Goal: Submit feedback/report problem

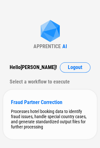
click at [26, 101] on div "Fraud Partner Correction" at bounding box center [50, 102] width 78 height 6
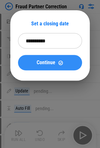
click at [40, 61] on span "Continue" at bounding box center [45, 62] width 19 height 5
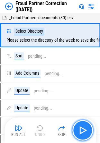
click at [87, 131] on img "button" at bounding box center [82, 130] width 10 height 10
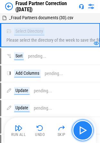
click at [83, 128] on img "button" at bounding box center [82, 130] width 10 height 10
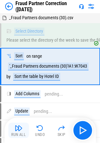
click at [17, 126] on img "button" at bounding box center [19, 128] width 8 height 8
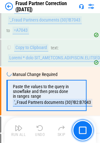
scroll to position [250, 0]
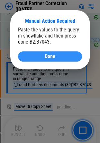
click at [48, 56] on span "Done" at bounding box center [49, 56] width 11 height 5
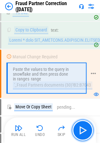
scroll to position [282, 0]
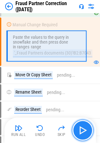
click at [84, 132] on img "button" at bounding box center [82, 130] width 10 height 10
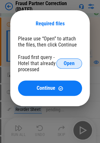
click at [67, 63] on span "Open" at bounding box center [68, 63] width 11 height 5
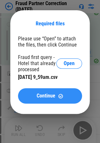
click at [50, 95] on span "Continue" at bounding box center [45, 95] width 19 height 5
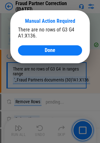
scroll to position [1106, 0]
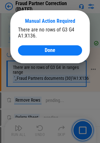
click at [46, 51] on span "Done" at bounding box center [49, 50] width 11 height 5
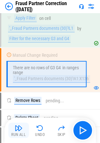
click at [19, 128] on img "button" at bounding box center [19, 128] width 8 height 8
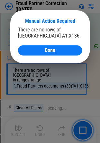
scroll to position [1435, 0]
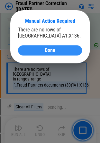
click at [52, 50] on span "Done" at bounding box center [49, 50] width 11 height 5
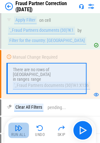
click at [16, 130] on img "button" at bounding box center [19, 128] width 8 height 8
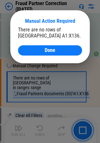
scroll to position [1817, 0]
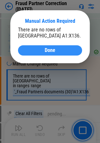
click at [46, 49] on span "Done" at bounding box center [49, 50] width 11 height 5
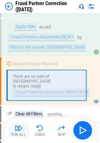
click at [19, 129] on img "button" at bounding box center [19, 128] width 8 height 8
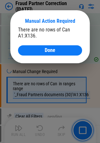
scroll to position [2198, 0]
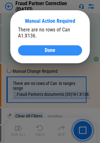
click at [49, 50] on span "Done" at bounding box center [49, 50] width 11 height 5
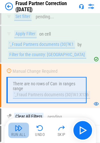
click at [14, 128] on button "Run All" at bounding box center [18, 129] width 20 height 15
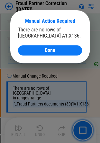
scroll to position [2579, 0]
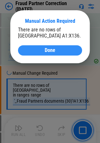
click at [58, 49] on div "Done" at bounding box center [50, 50] width 48 height 5
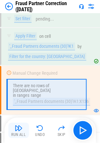
click at [16, 128] on img "button" at bounding box center [19, 128] width 8 height 8
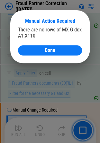
scroll to position [3873, 0]
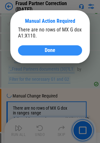
click at [57, 51] on div "Done" at bounding box center [50, 50] width 48 height 5
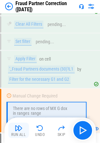
click at [19, 125] on img "button" at bounding box center [19, 128] width 8 height 8
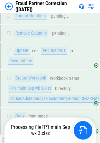
scroll to position [5679, 0]
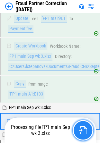
click at [83, 131] on img "button" at bounding box center [82, 130] width 8 height 8
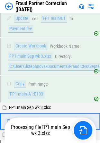
click at [32, 132] on span "_Fraud Partners documents (30).csv" at bounding box center [41, 134] width 64 height 5
click at [90, 118] on icon at bounding box center [93, 121] width 6 height 6
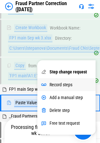
scroll to position [5711, 0]
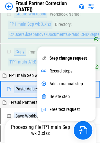
click at [24, 100] on span "_Fraud Partners documents (30).csv" at bounding box center [41, 102] width 64 height 5
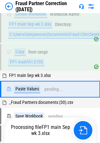
click at [81, 7] on img at bounding box center [80, 6] width 5 height 5
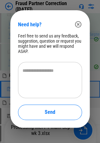
click at [49, 72] on textarea at bounding box center [49, 80] width 55 height 26
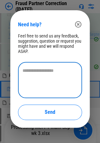
type textarea "*"
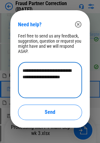
type textarea "**********"
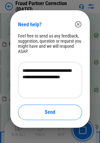
scroll to position [5778, 0]
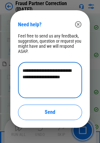
drag, startPoint x: 51, startPoint y: 74, endPoint x: 12, endPoint y: 69, distance: 39.7
click at [9, 67] on div "**********" at bounding box center [50, 69] width 100 height 138
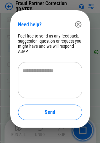
scroll to position [6337, 0]
drag, startPoint x: 78, startPoint y: 22, endPoint x: 98, endPoint y: 17, distance: 20.5
click at [78, 22] on icon "button" at bounding box center [78, 24] width 6 height 6
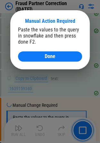
scroll to position [9626, 0]
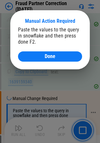
click at [60, 57] on div "Done" at bounding box center [50, 56] width 48 height 5
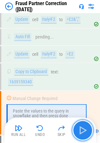
click at [85, 129] on img "button" at bounding box center [82, 130] width 10 height 10
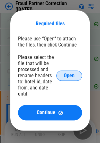
click at [70, 76] on span "Open" at bounding box center [68, 75] width 11 height 5
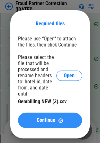
click at [55, 119] on div "Continue" at bounding box center [50, 119] width 48 height 5
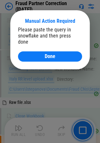
scroll to position [10591, 0]
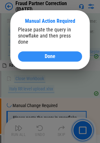
click at [53, 54] on span "Done" at bounding box center [49, 56] width 11 height 5
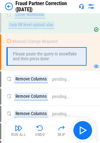
scroll to position [10623, 0]
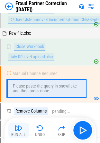
click at [19, 130] on img "button" at bounding box center [19, 128] width 8 height 8
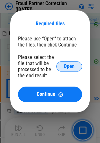
click at [68, 67] on span "Open" at bounding box center [68, 66] width 11 height 5
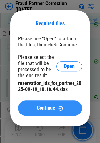
click at [44, 112] on button "Continue" at bounding box center [50, 107] width 64 height 15
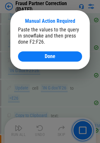
scroll to position [11498, 0]
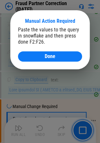
click at [33, 56] on div "Done" at bounding box center [50, 56] width 48 height 5
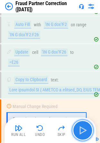
click at [86, 130] on img "button" at bounding box center [82, 130] width 10 height 10
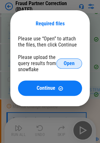
click at [64, 64] on span "Open" at bounding box center [68, 63] width 11 height 5
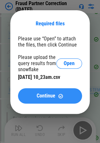
click at [42, 96] on span "Continue" at bounding box center [45, 95] width 19 height 5
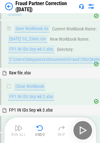
scroll to position [12469, 0]
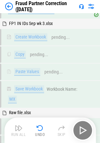
click at [81, 6] on img at bounding box center [80, 6] width 5 height 5
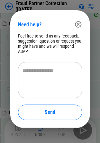
click at [43, 68] on textarea at bounding box center [49, 80] width 55 height 26
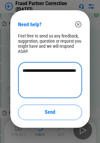
click at [65, 79] on textarea "**********" at bounding box center [49, 80] width 55 height 26
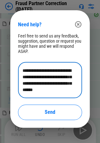
scroll to position [6, 0]
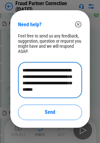
click at [51, 85] on textarea "**********" at bounding box center [49, 80] width 55 height 26
click at [48, 89] on textarea "**********" at bounding box center [49, 80] width 55 height 26
click at [64, 91] on textarea "**********" at bounding box center [49, 80] width 55 height 26
click at [62, 92] on textarea "**********" at bounding box center [49, 80] width 55 height 26
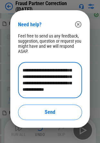
scroll to position [0, 0]
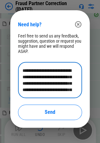
click at [23, 70] on textarea "**********" at bounding box center [49, 80] width 55 height 26
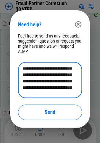
scroll to position [10, 0]
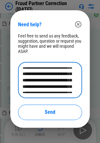
click at [42, 86] on textarea "**********" at bounding box center [49, 80] width 55 height 26
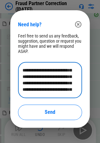
scroll to position [20, 0]
click at [45, 81] on textarea "**********" at bounding box center [49, 80] width 55 height 26
click at [46, 91] on textarea "**********" at bounding box center [49, 80] width 55 height 26
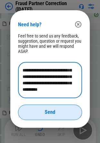
type textarea "**********"
click at [51, 117] on button "Send" at bounding box center [50, 111] width 64 height 15
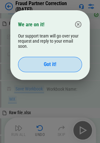
click at [53, 64] on span "Got it!" at bounding box center [50, 64] width 12 height 5
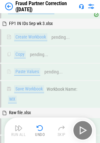
click at [81, 6] on img at bounding box center [80, 6] width 5 height 5
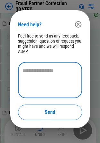
click at [42, 72] on textarea at bounding box center [49, 80] width 55 height 26
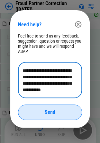
type textarea "**********"
click at [47, 111] on span "Send" at bounding box center [49, 111] width 11 height 5
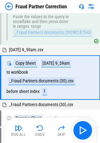
scroll to position [305, 0]
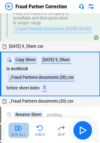
click at [16, 128] on img "button" at bounding box center [19, 128] width 8 height 8
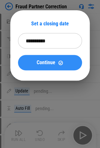
click at [65, 63] on div "Continue" at bounding box center [50, 62] width 48 height 5
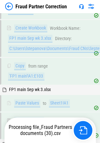
scroll to position [5718, 0]
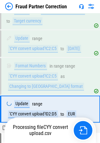
scroll to position [6823, 0]
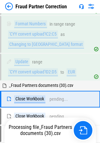
scroll to position [6855, 0]
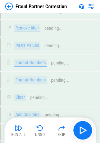
scroll to position [9694, 0]
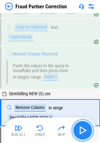
click at [84, 128] on img "button" at bounding box center [82, 130] width 10 height 10
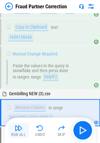
click at [17, 127] on img "button" at bounding box center [19, 128] width 8 height 8
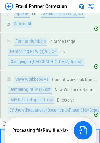
scroll to position [10538, 0]
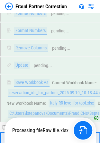
scroll to position [11278, 0]
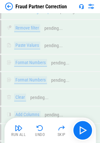
scroll to position [11489, 0]
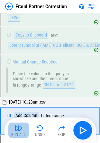
click at [15, 130] on img "button" at bounding box center [19, 128] width 8 height 8
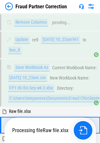
scroll to position [12330, 0]
